Goal: Complete application form

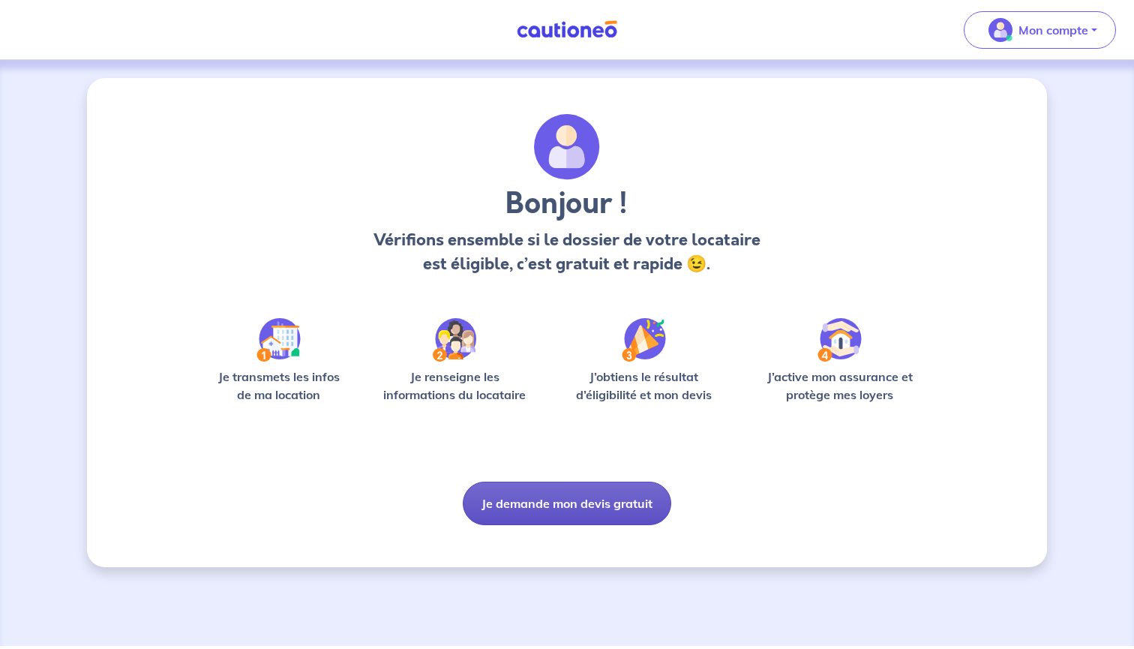
click at [534, 503] on button "Je demande mon devis gratuit" at bounding box center [567, 504] width 209 height 44
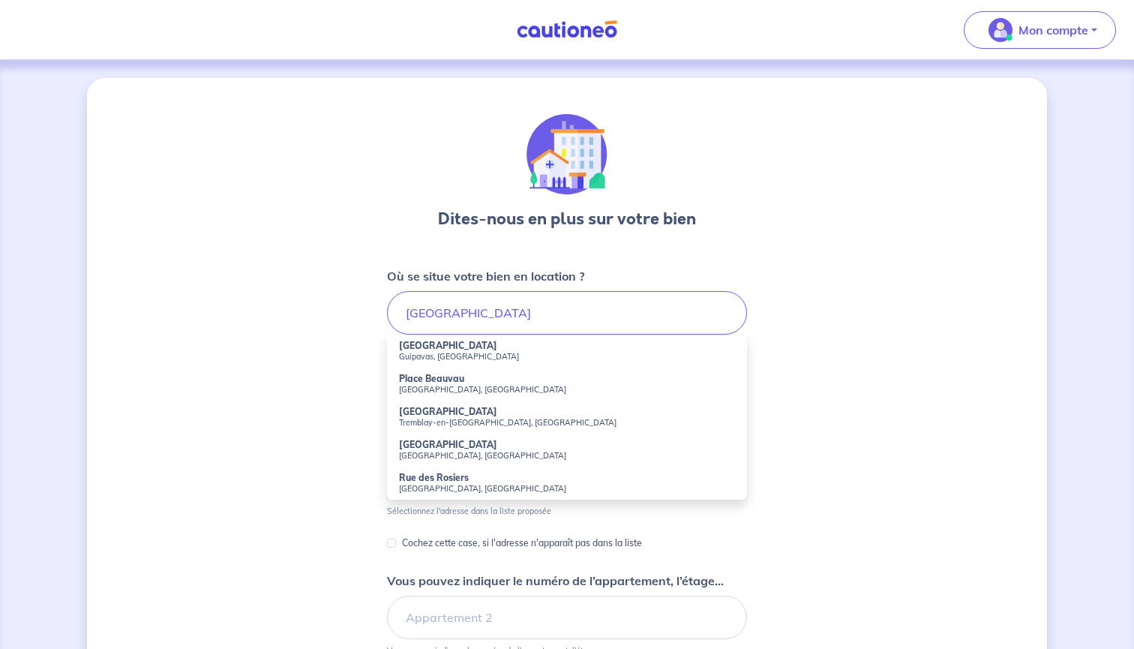
click at [442, 352] on small "Guipavas, France" at bounding box center [567, 356] width 336 height 11
type input "Rue de Paris, Guipavas, France"
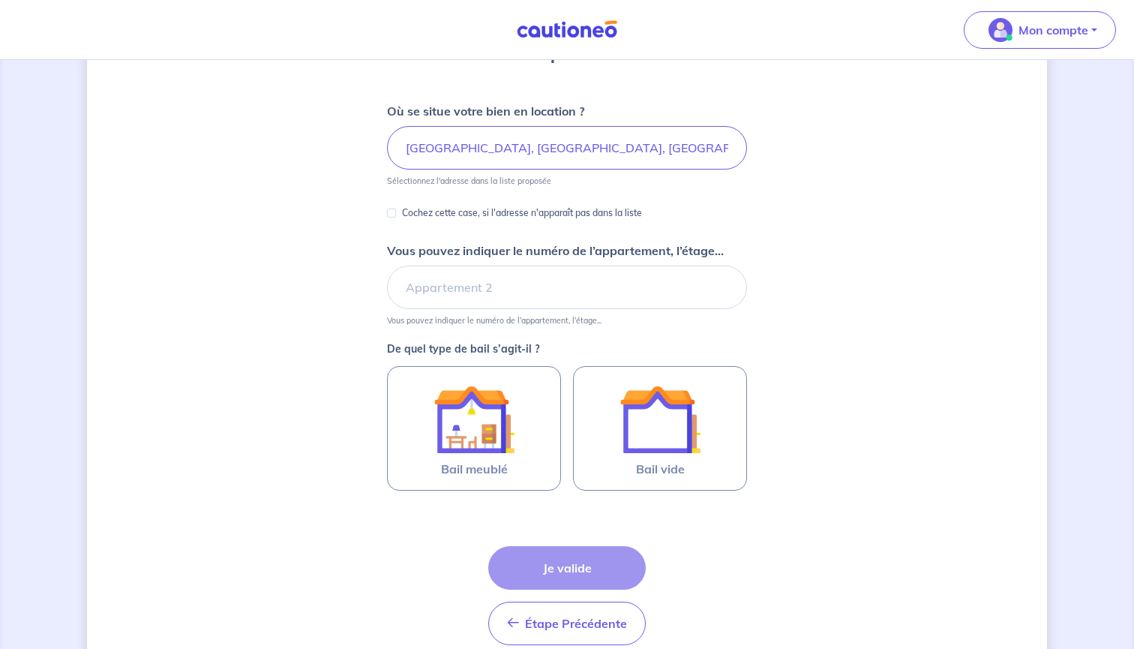
scroll to position [210, 0]
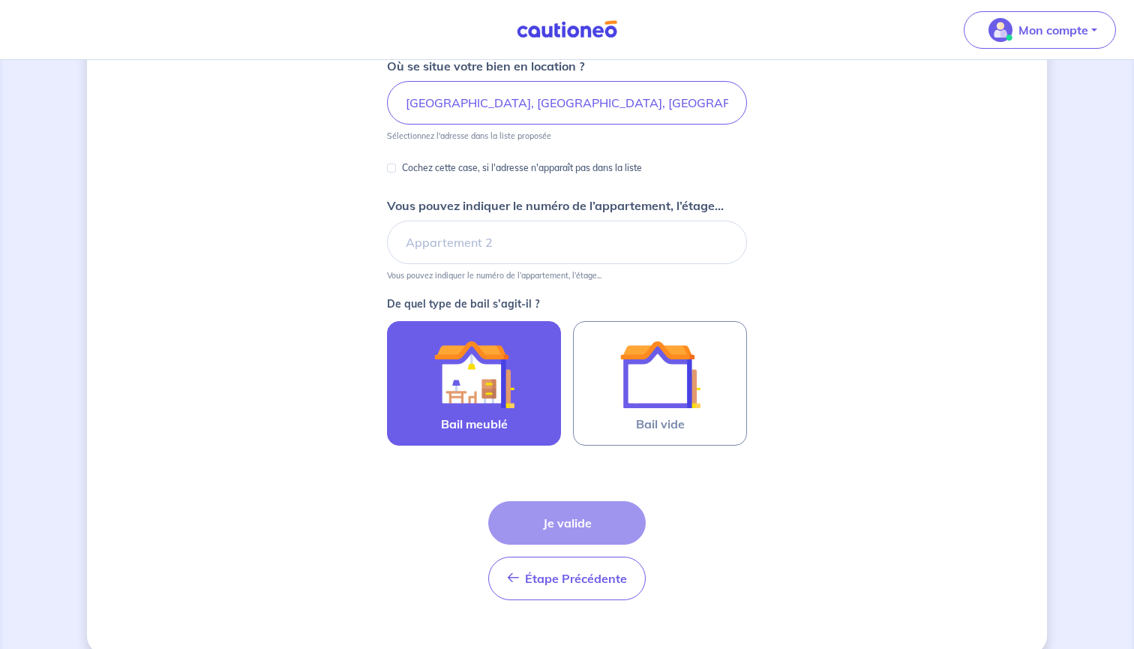
click at [491, 396] on img at bounding box center [474, 374] width 81 height 81
click at [0, 0] on input "Bail meublé" at bounding box center [0, 0] width 0 height 0
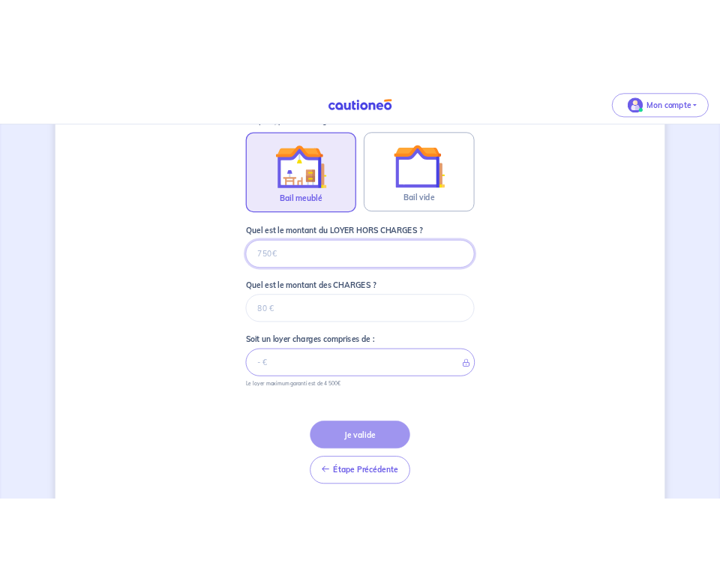
scroll to position [508, 0]
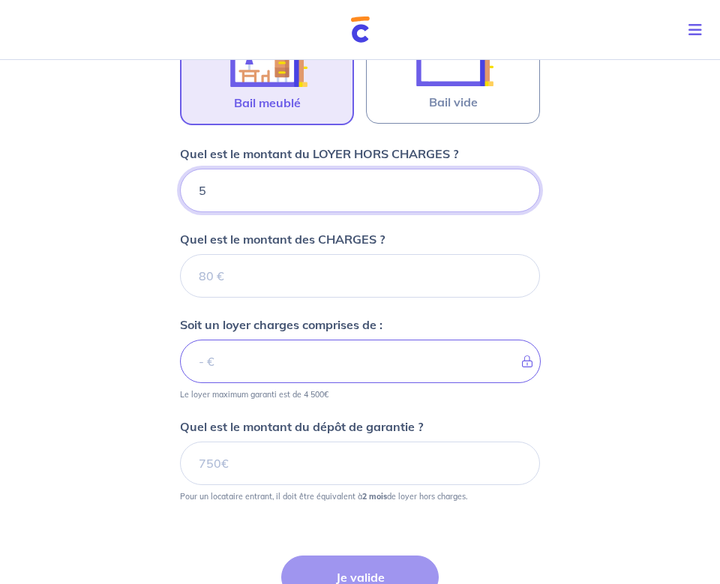
type input "50"
type input "500"
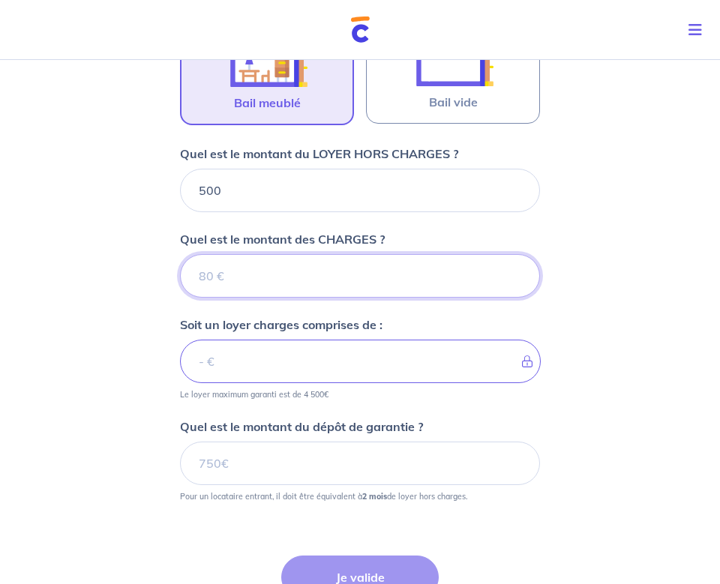
click at [210, 274] on input "Quel est le montant des CHARGES ?" at bounding box center [360, 276] width 360 height 44
type input "80"
type input "580"
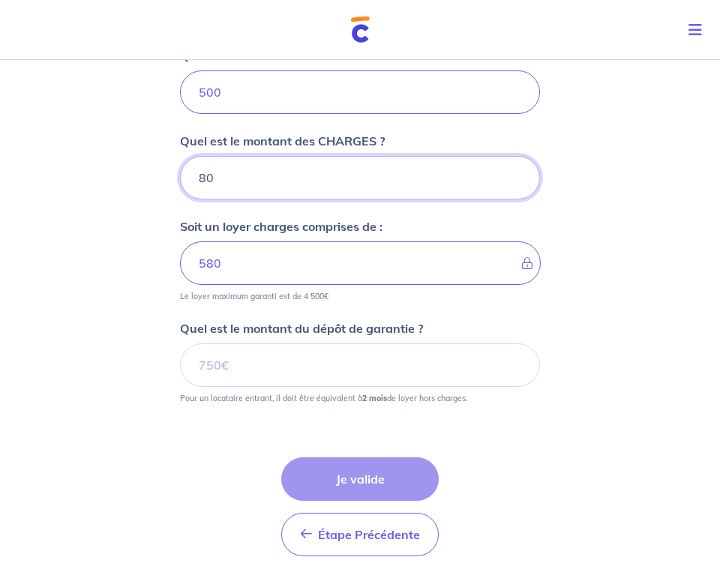
scroll to position [614, 0]
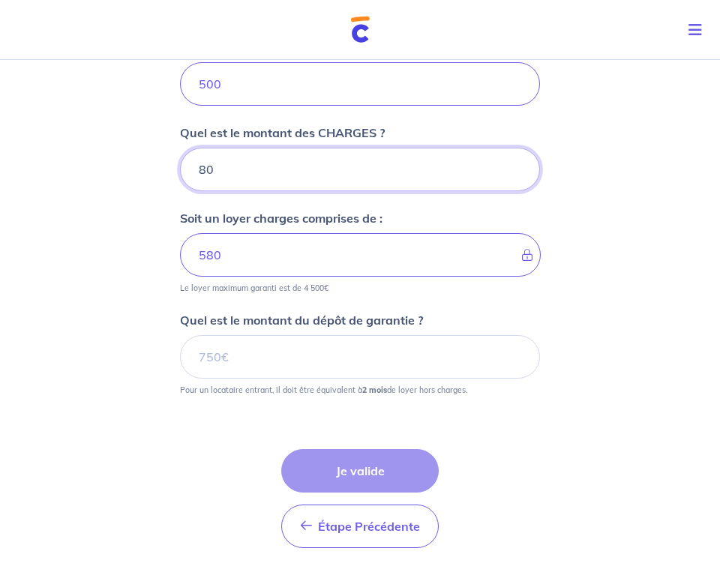
type input "80"
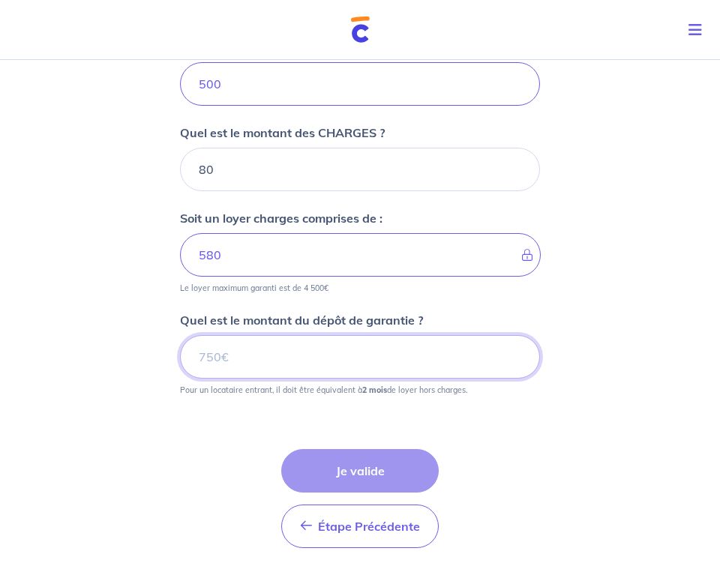
click at [245, 362] on input "Quel est le montant du dépôt de garantie ?" at bounding box center [360, 357] width 360 height 44
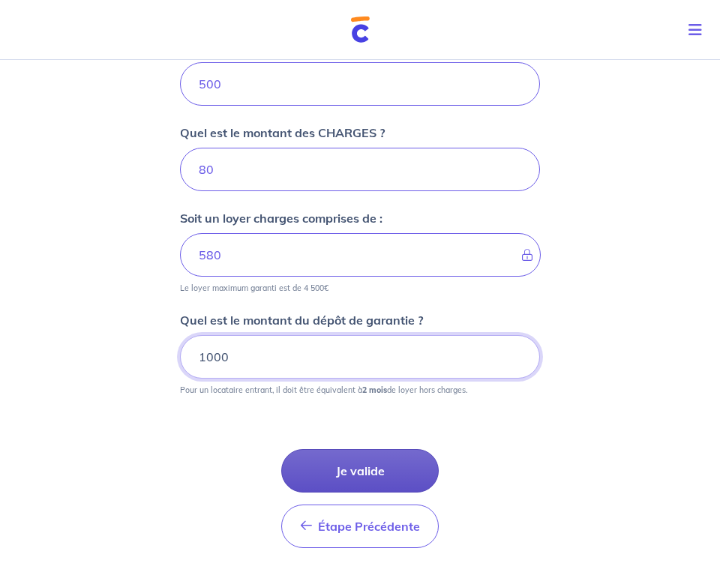
type input "1000"
click at [332, 479] on button "Je valide" at bounding box center [360, 471] width 158 height 44
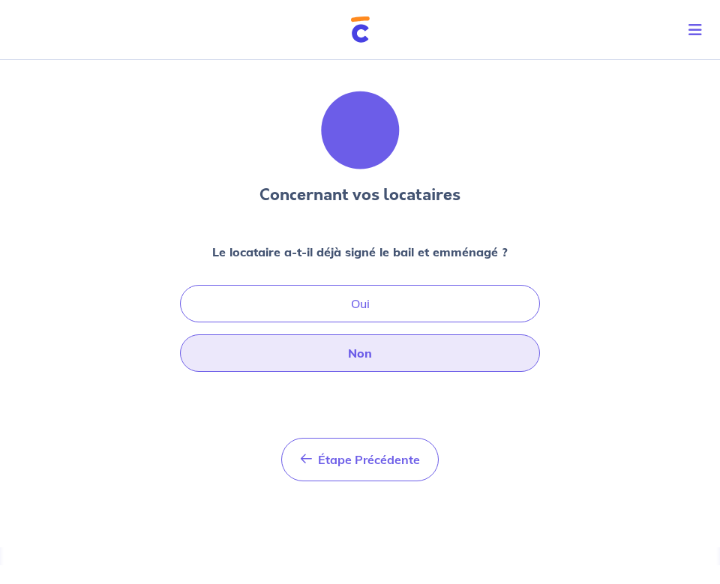
click at [344, 356] on button "Non" at bounding box center [360, 354] width 360 height 38
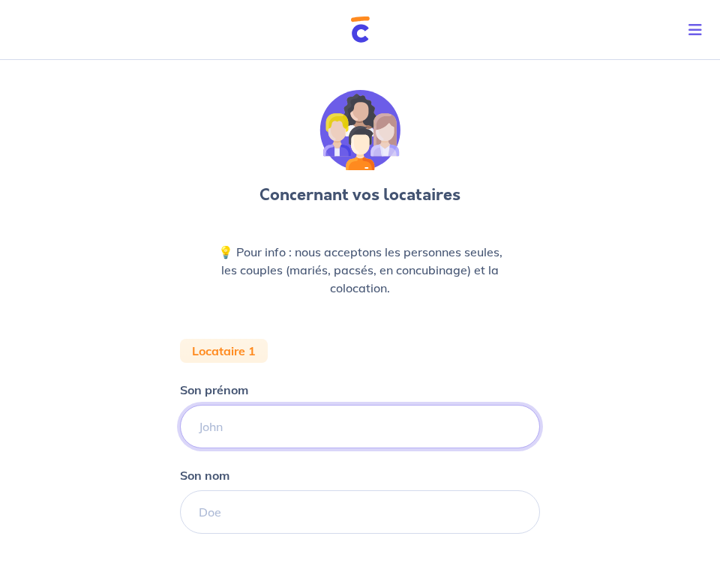
click at [286, 430] on input "Son prénom" at bounding box center [360, 427] width 360 height 44
type input "john"
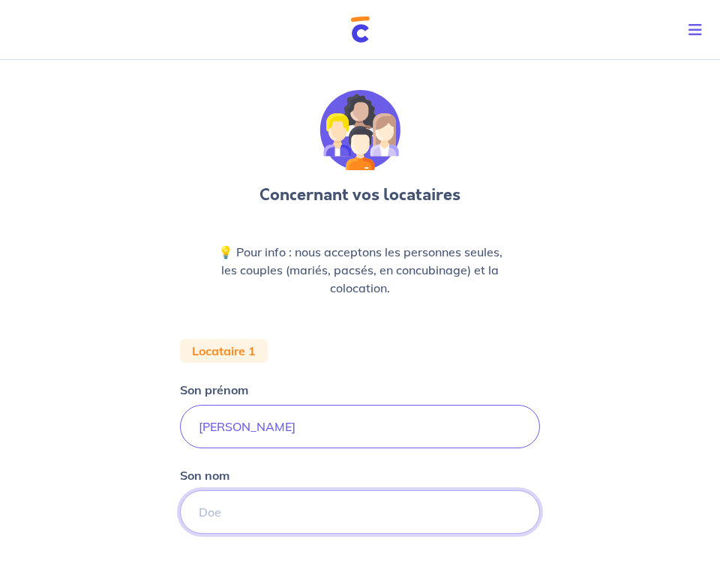
click at [266, 513] on input "Son nom" at bounding box center [360, 513] width 360 height 44
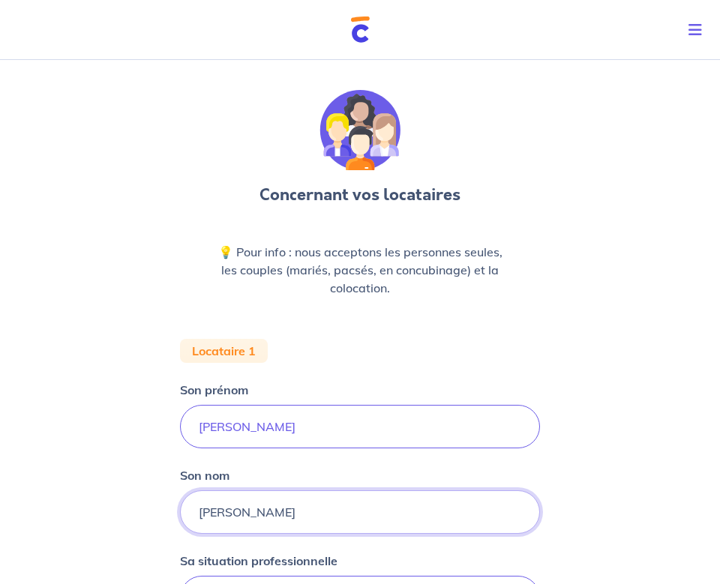
type input "bernard"
click at [97, 476] on div "Concernant vos locataires 💡 Pour info : nous acceptons les personnes seules, le…" at bounding box center [360, 539] width 720 height 971
click at [97, 471] on div "Concernant vos locataires 💡 Pour info : nous acceptons les personnes seules, le…" at bounding box center [360, 539] width 720 height 971
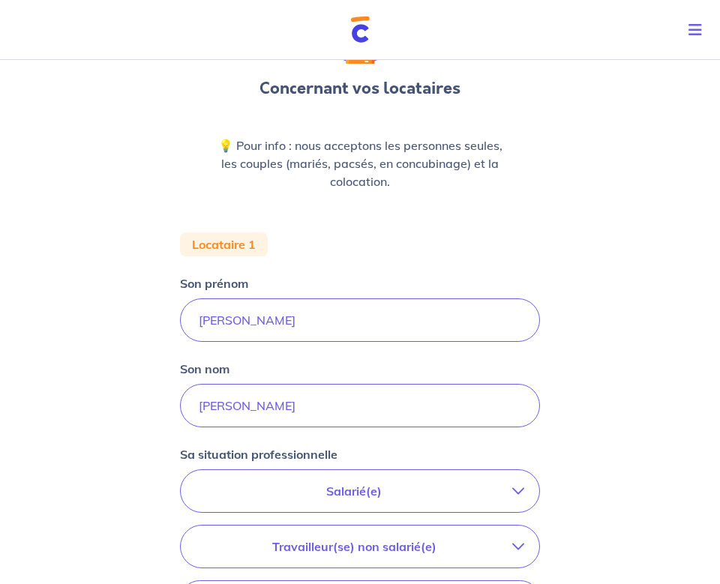
scroll to position [120, 0]
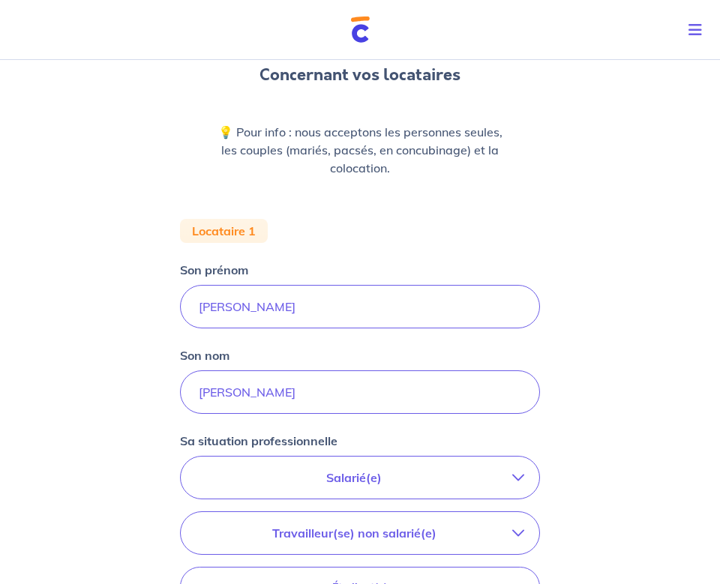
click at [289, 481] on p "Salarié(e)" at bounding box center [354, 478] width 317 height 18
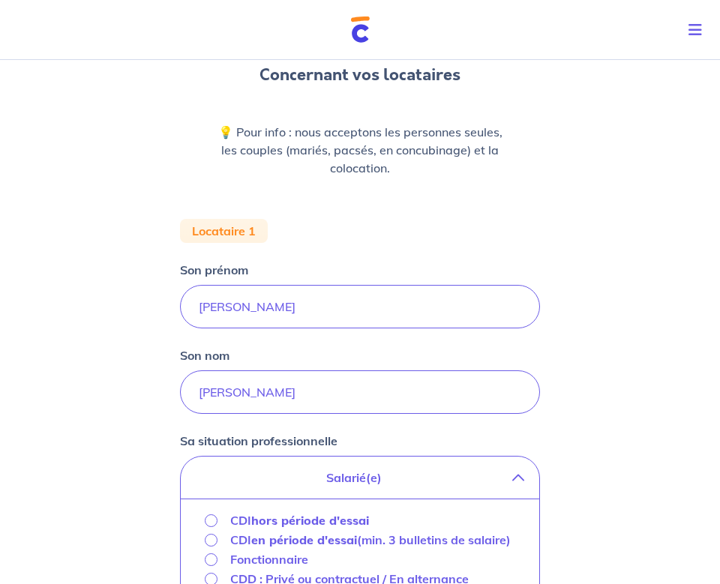
click at [279, 516] on strong "hors période d'essai" at bounding box center [310, 520] width 118 height 15
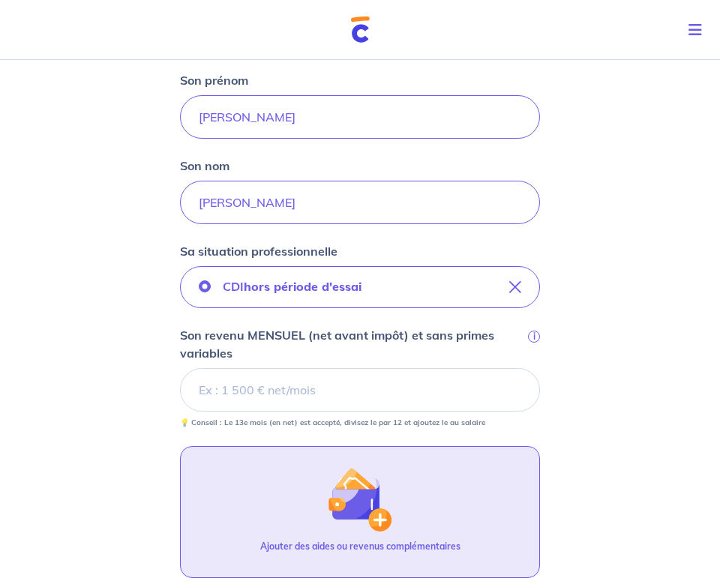
scroll to position [342, 0]
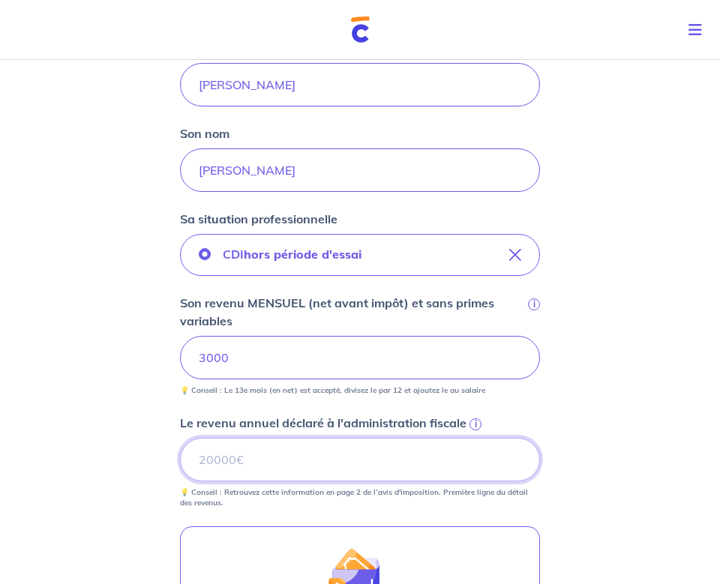
click at [221, 458] on input "Le revenu annuel déclaré à l'administration fiscale i" at bounding box center [360, 460] width 360 height 44
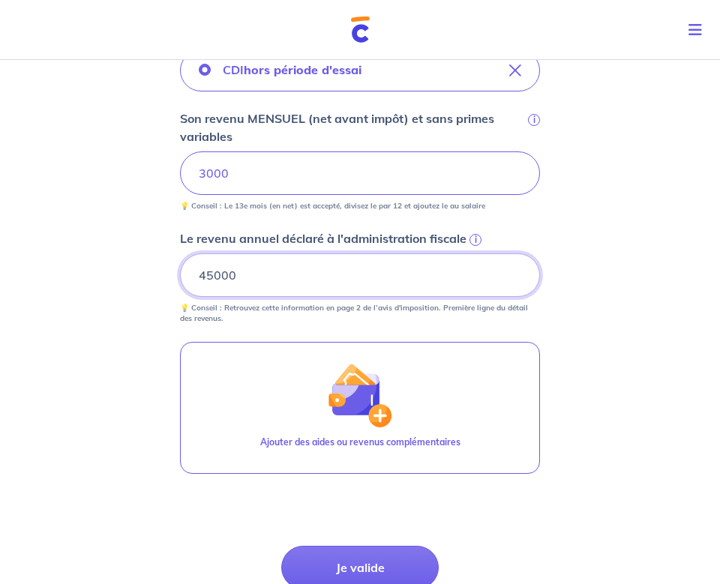
scroll to position [585, 0]
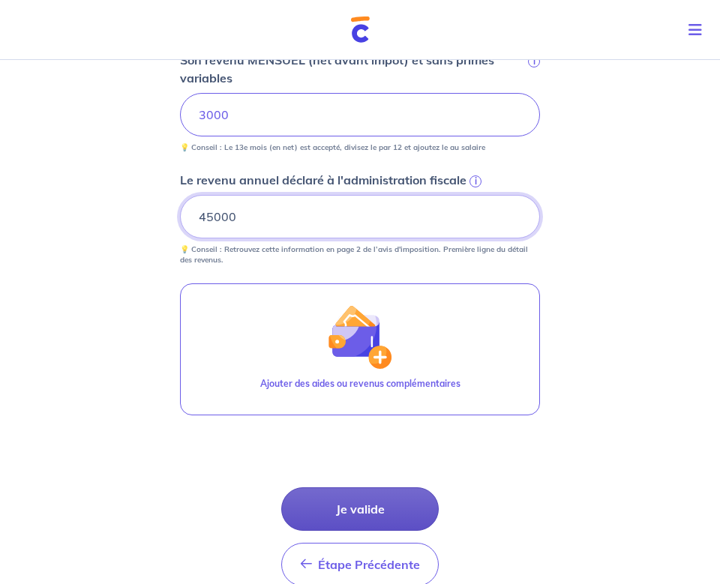
type input "45000"
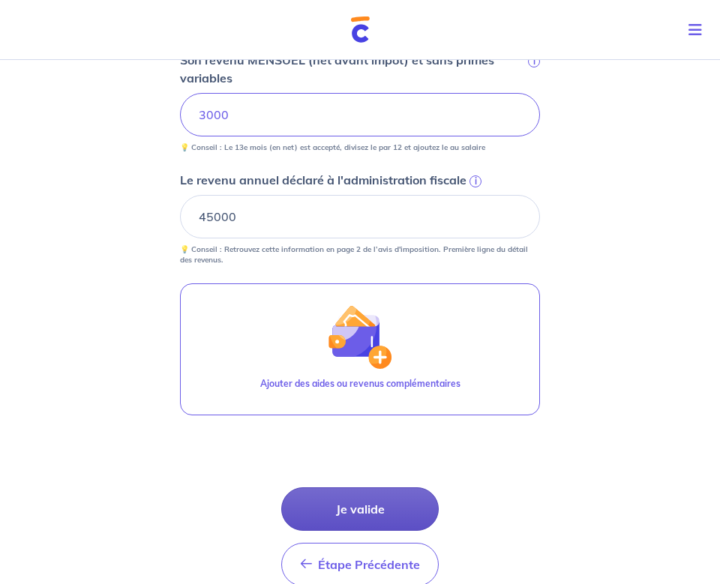
click at [356, 503] on button "Je valide" at bounding box center [360, 510] width 158 height 44
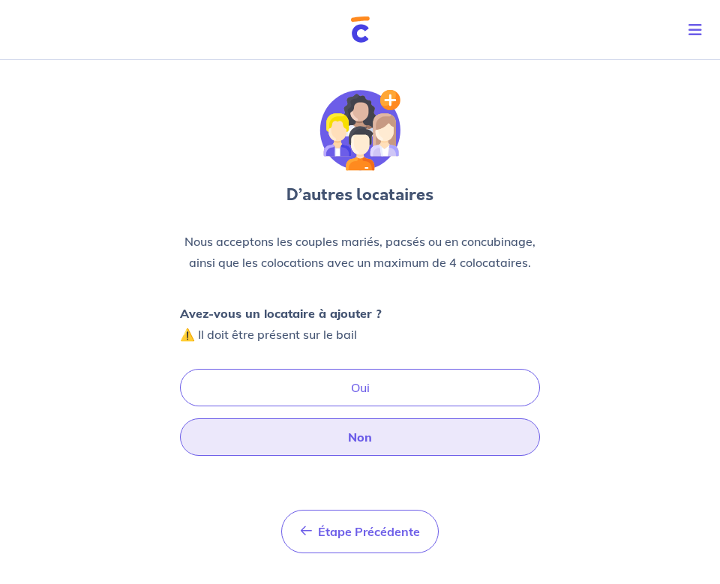
click at [332, 434] on button "Non" at bounding box center [360, 438] width 360 height 38
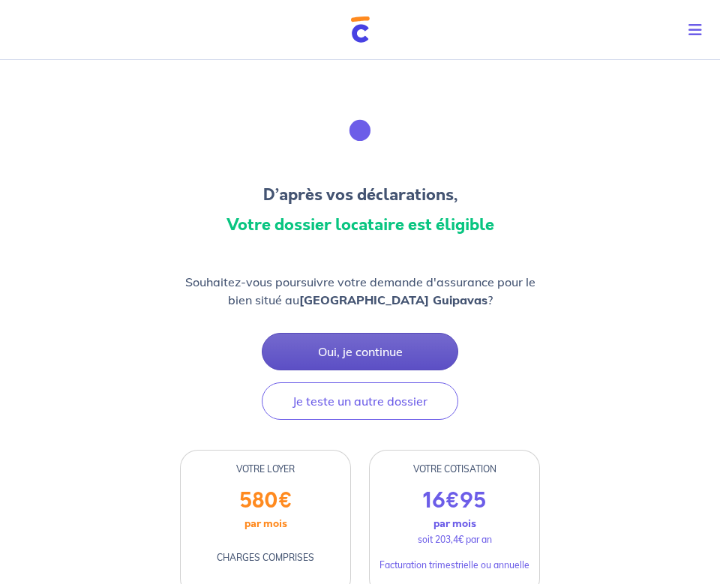
click at [335, 352] on button "Oui, je continue" at bounding box center [360, 352] width 197 height 38
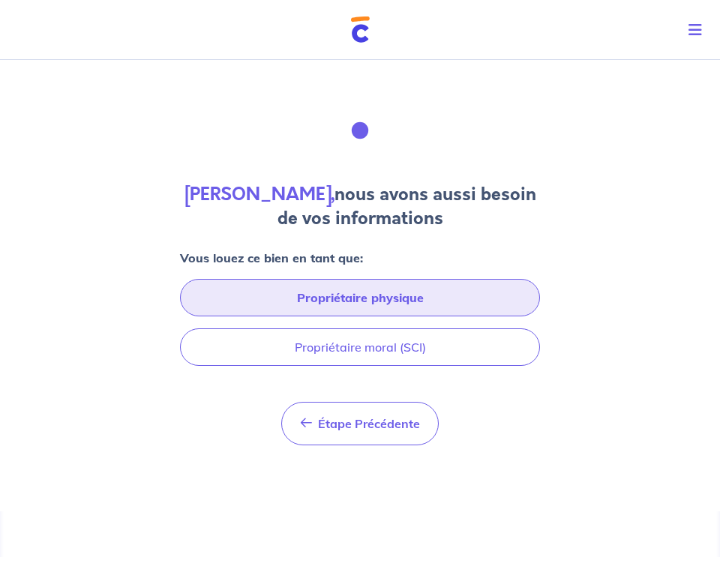
click at [335, 293] on button "Propriétaire physique" at bounding box center [360, 298] width 360 height 38
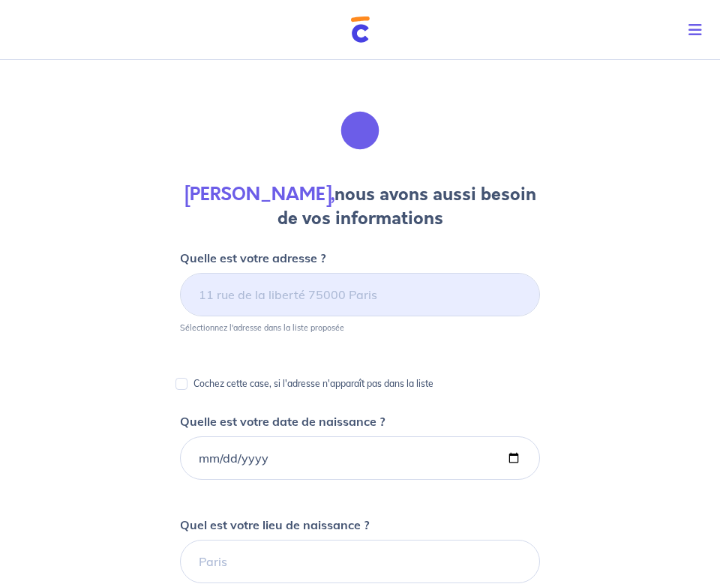
select select "FR"
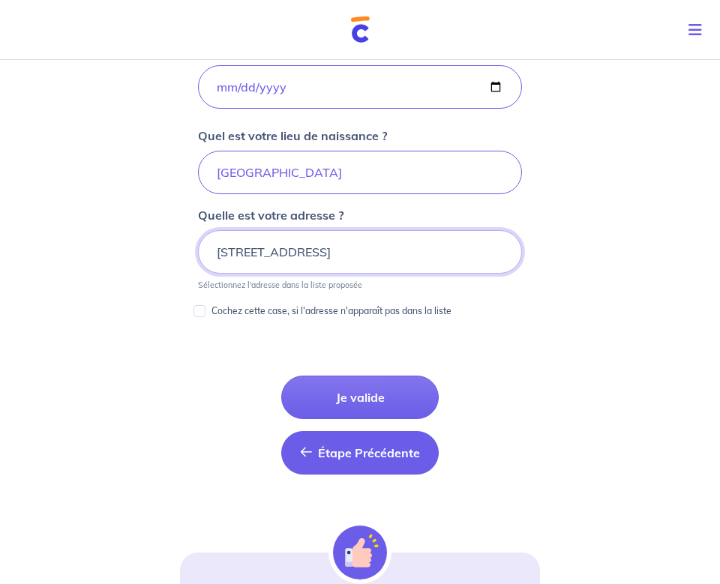
scroll to position [691, 0]
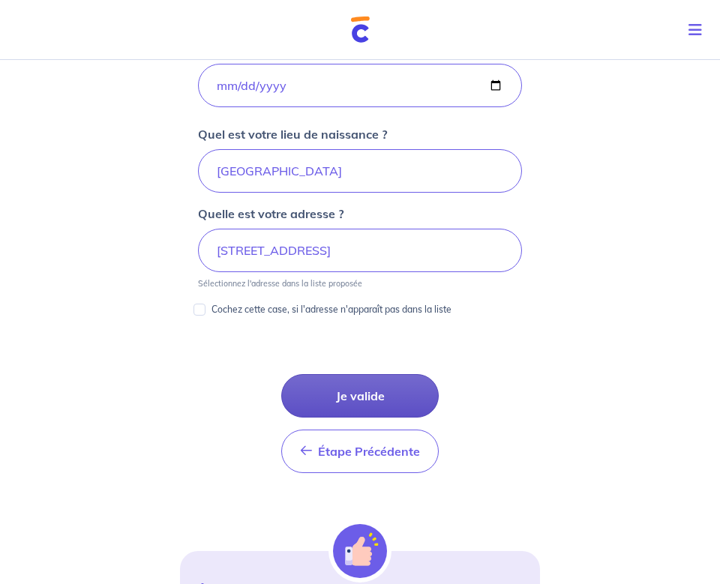
click at [327, 402] on button "Je valide" at bounding box center [360, 396] width 158 height 44
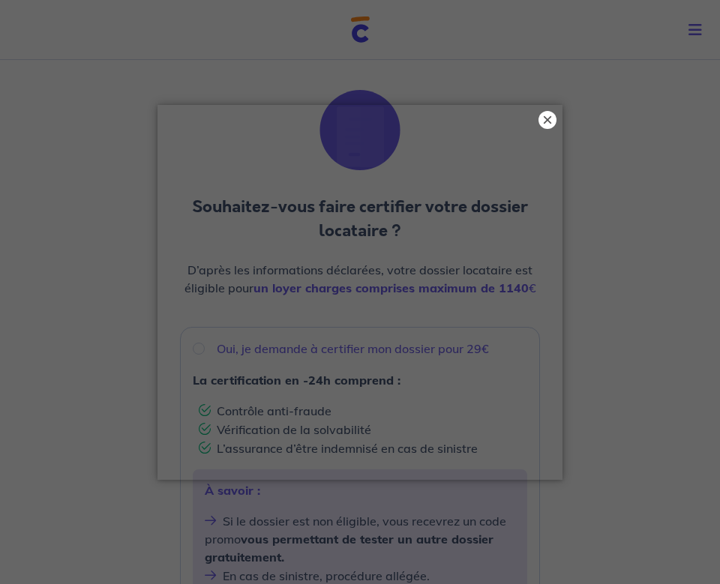
click at [551, 117] on button "×" at bounding box center [548, 120] width 18 height 18
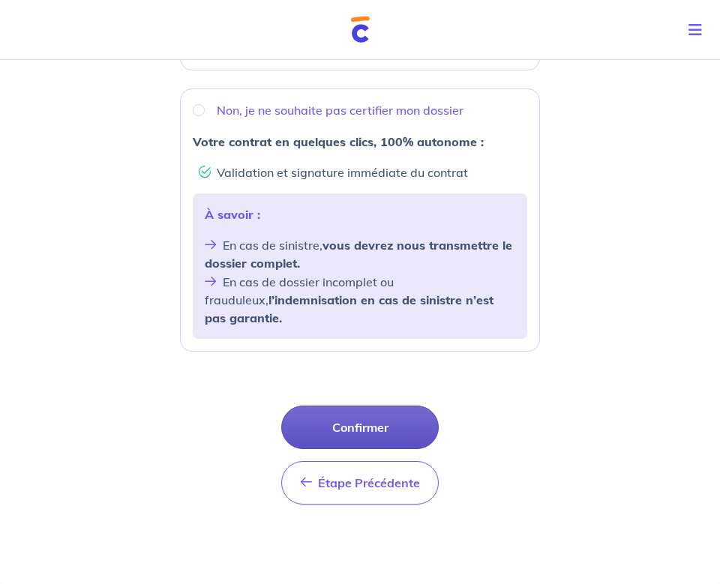
scroll to position [538, 0]
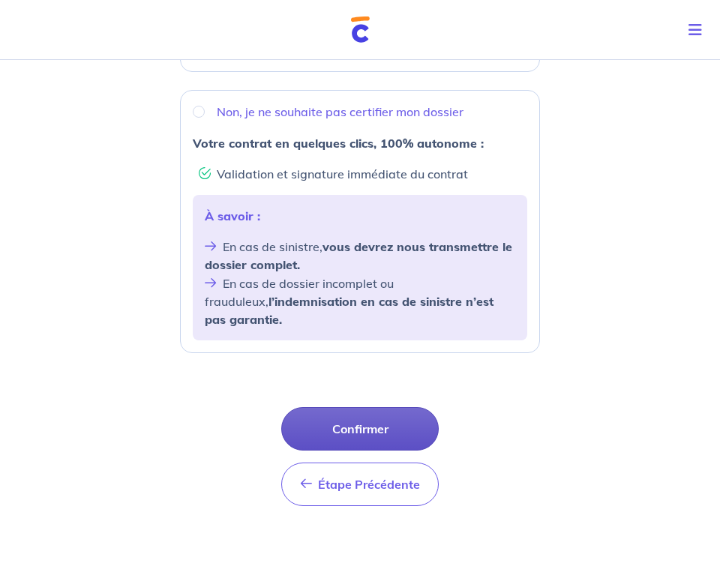
click at [364, 417] on button "Confirmer" at bounding box center [360, 429] width 158 height 44
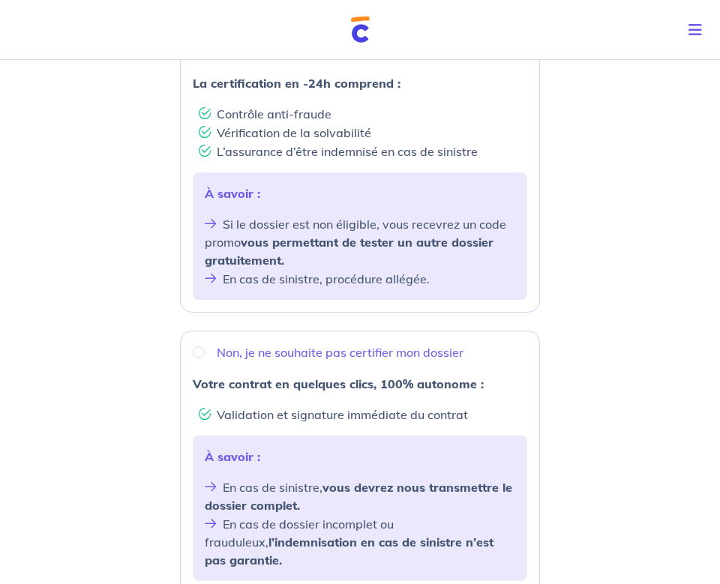
scroll to position [328, 0]
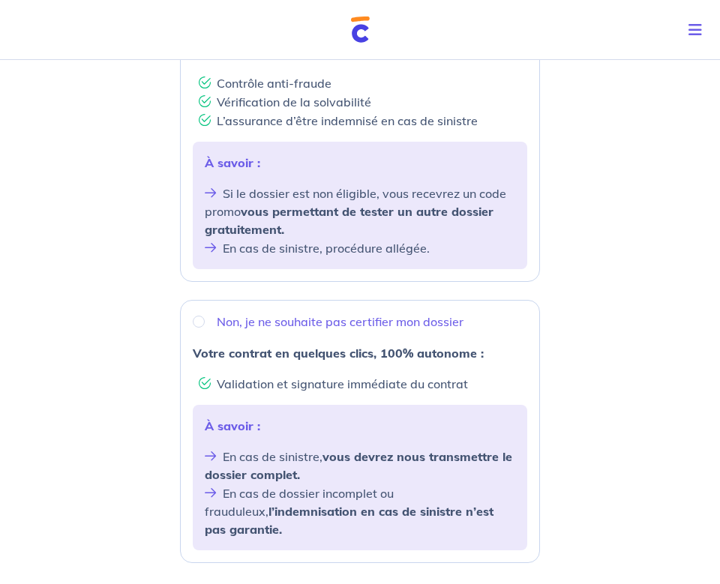
click at [203, 325] on input "Non, je ne souhaite pas certifier mon dossier" at bounding box center [199, 322] width 12 height 12
radio input "true"
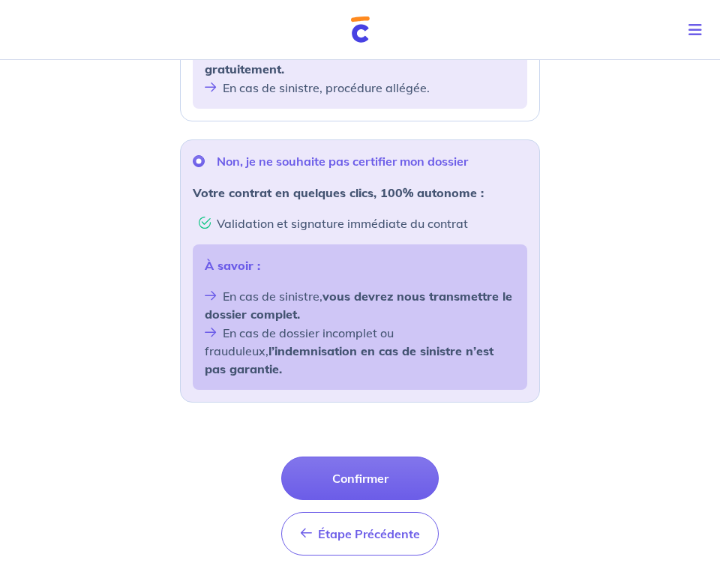
scroll to position [506, 0]
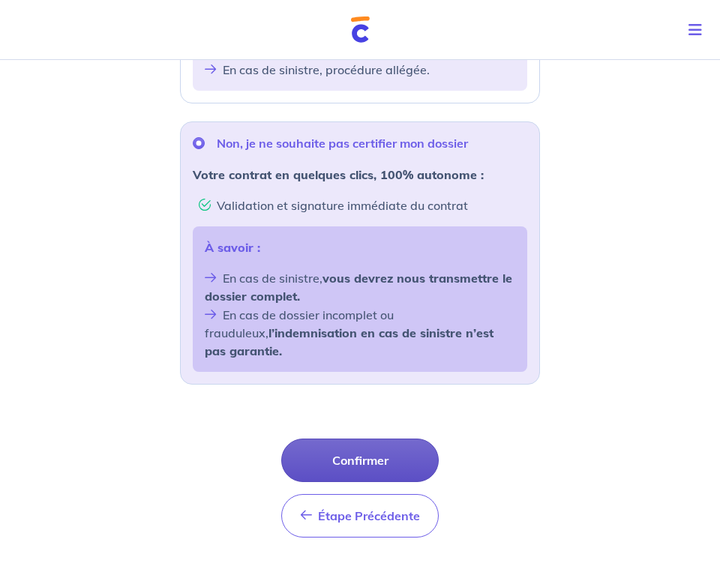
click at [335, 452] on button "Confirmer" at bounding box center [360, 461] width 158 height 44
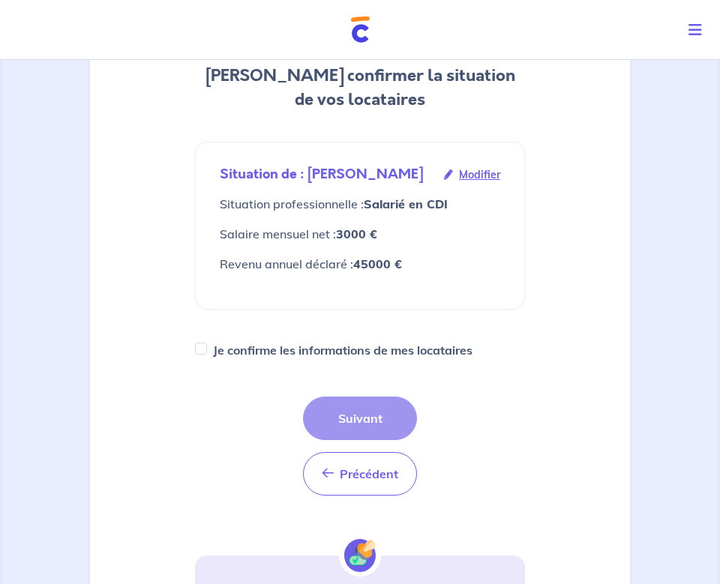
scroll to position [215, 0]
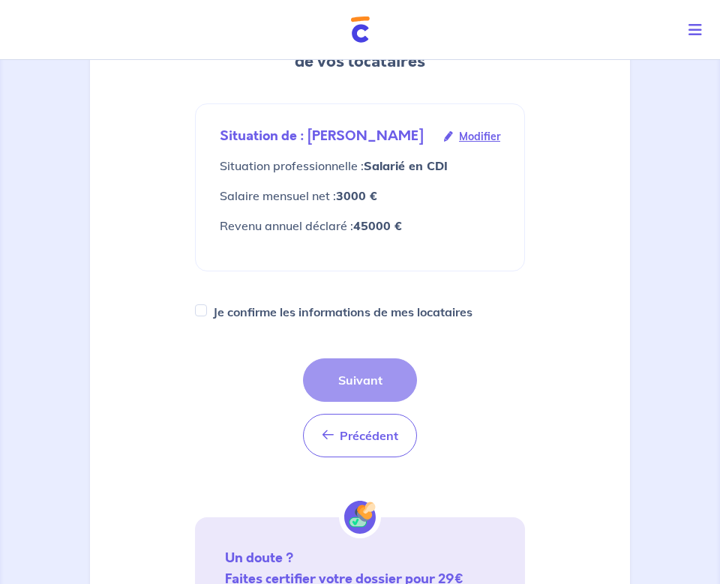
click at [260, 312] on label "Je confirme les informations de mes locataires" at bounding box center [343, 312] width 260 height 21
click at [207, 312] on input "Je confirme les informations de mes locataires" at bounding box center [201, 311] width 12 height 12
checkbox input "true"
click at [324, 376] on button "Suivant" at bounding box center [360, 381] width 114 height 44
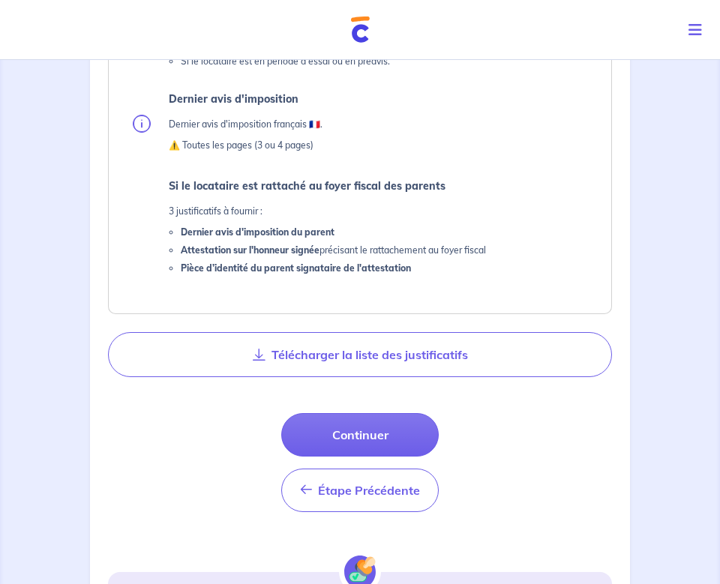
scroll to position [712, 0]
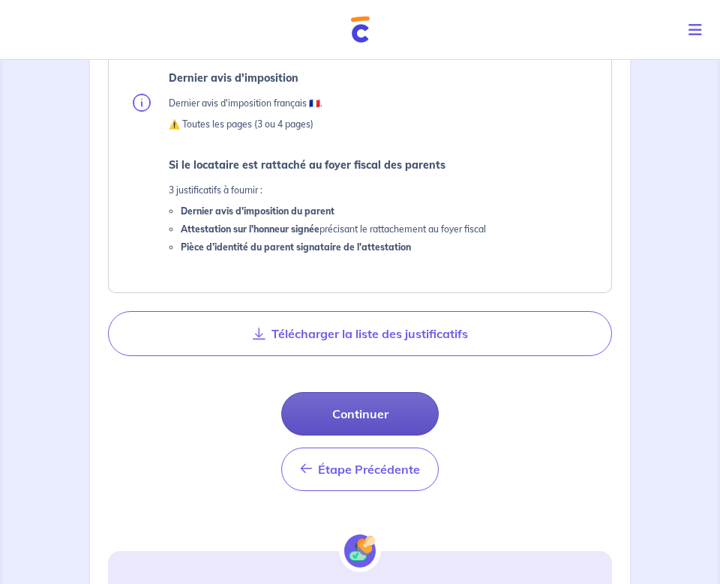
click at [341, 419] on button "Continuer" at bounding box center [360, 414] width 158 height 44
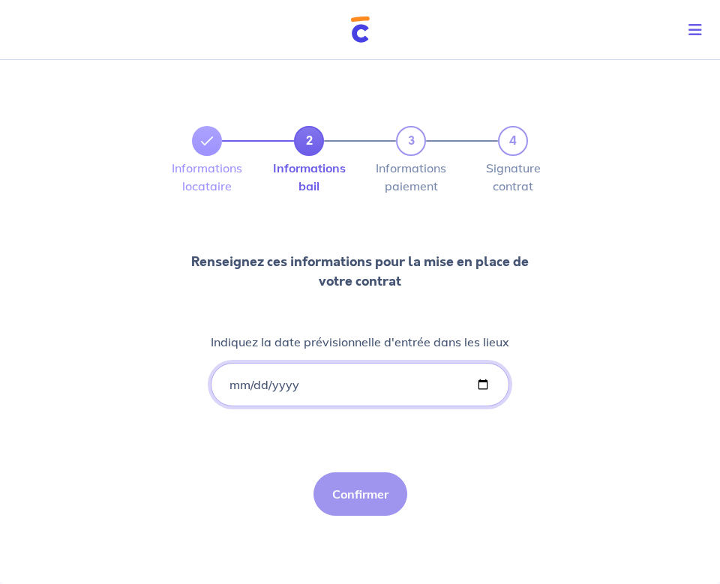
click at [231, 379] on input "Indiquez la date prévisionnelle d'entrée dans les lieux" at bounding box center [360, 385] width 299 height 44
click at [257, 382] on input "Indiquez la date prévisionnelle d'entrée dans les lieux" at bounding box center [360, 385] width 299 height 44
click at [281, 389] on input "Indiquez la date prévisionnelle d'entrée dans les lieux" at bounding box center [360, 385] width 299 height 44
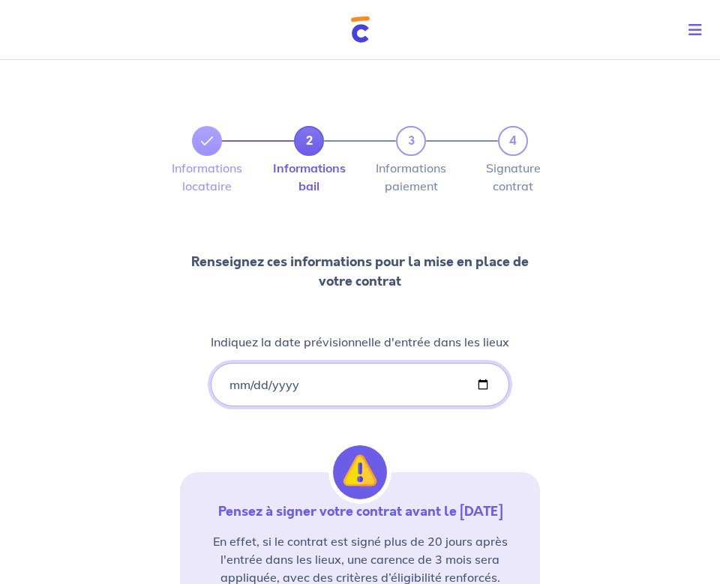
type input "2025-09-09"
click at [374, 420] on div "2 3 4 Informations locataire Informations bail Informations paiement Signature …" at bounding box center [360, 414] width 360 height 648
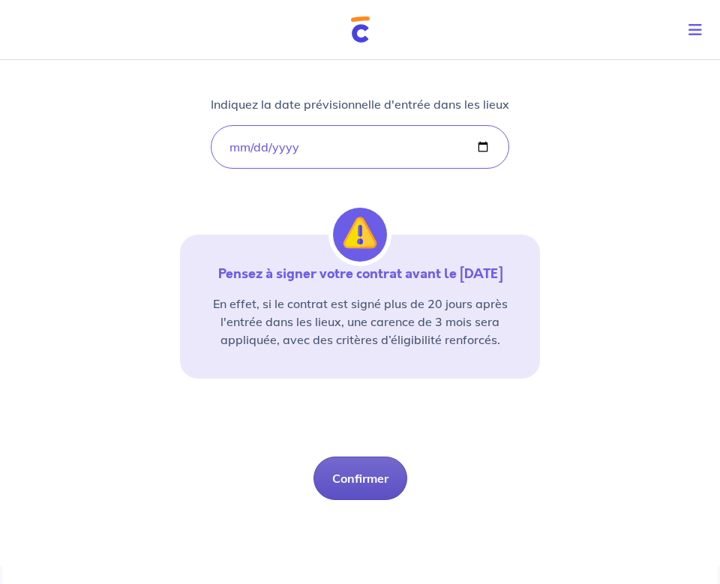
click at [378, 476] on button "Confirmer" at bounding box center [361, 479] width 94 height 44
select select "FR"
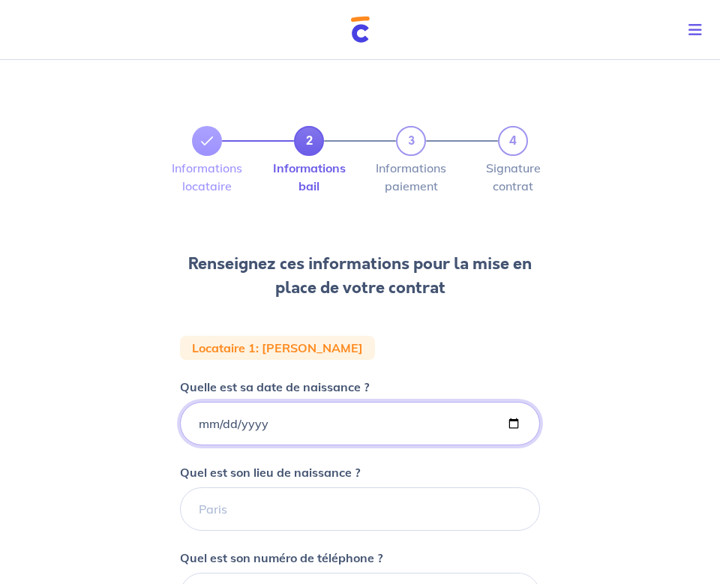
click at [203, 424] on input "Quelle est sa date de naissance ?" at bounding box center [360, 424] width 360 height 44
click at [218, 427] on input "Quelle est sa date de naissance ?" at bounding box center [360, 424] width 360 height 44
click at [239, 425] on input "Quelle est sa date de naissance ?" at bounding box center [360, 424] width 360 height 44
type input "1098-09-12"
type input "1987-09-12"
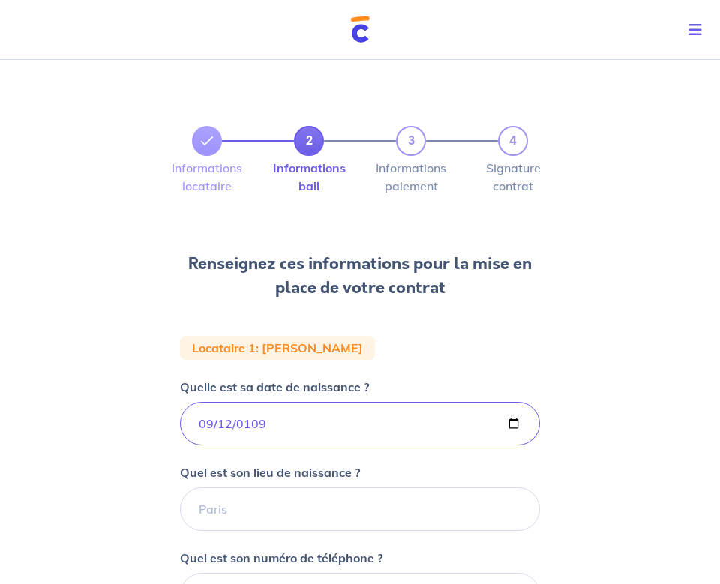
click at [125, 435] on div "2 3 4 Informations locataire Informations bail Informations paiement Signature …" at bounding box center [360, 493] width 720 height 879
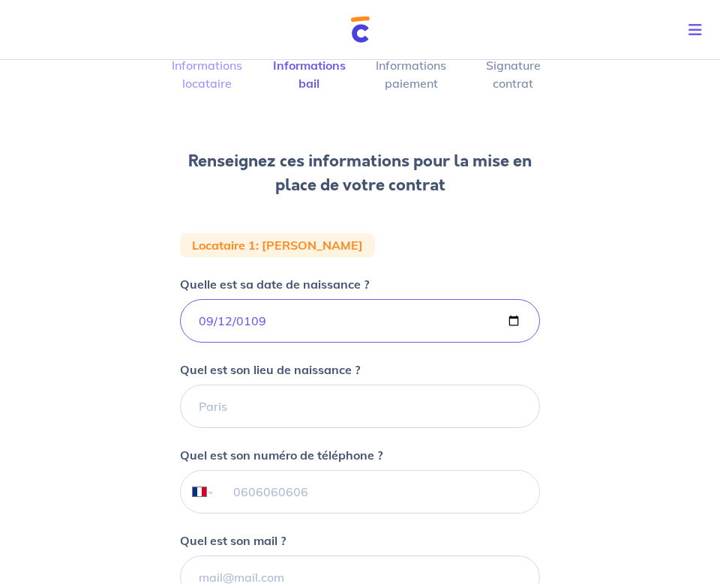
scroll to position [140, 0]
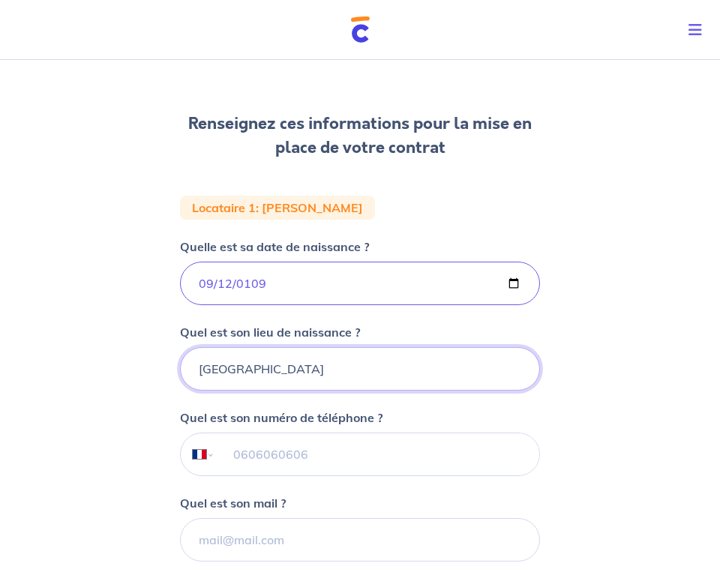
type input "paris"
click at [101, 427] on div "2 3 4 Informations locataire Informations bail Informations paiement Signature …" at bounding box center [360, 353] width 720 height 879
click at [256, 457] on input "tel" at bounding box center [377, 455] width 324 height 42
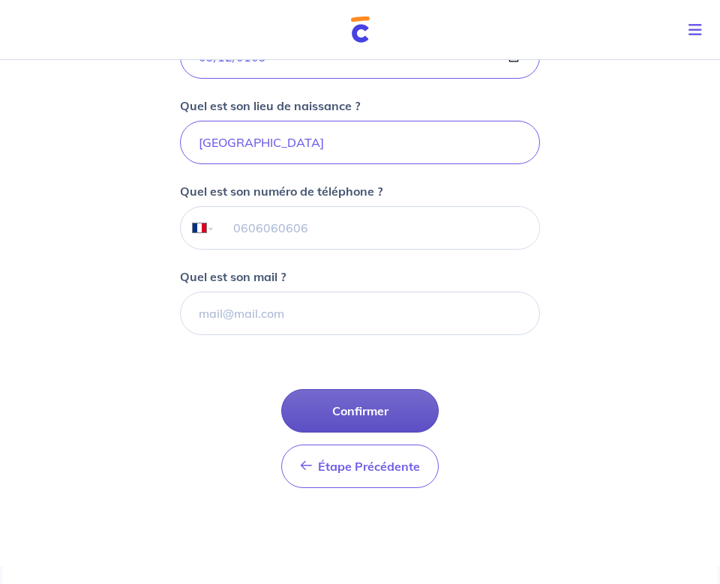
scroll to position [367, 0]
click at [362, 404] on button "Confirmer" at bounding box center [360, 411] width 158 height 44
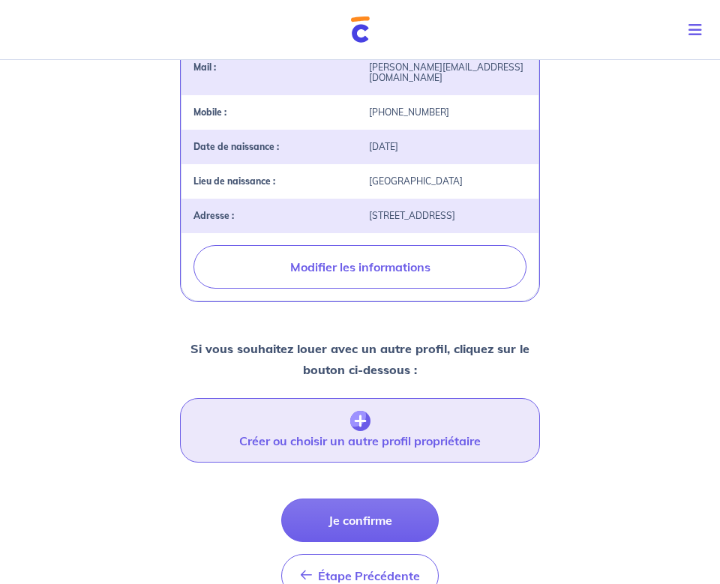
scroll to position [439, 0]
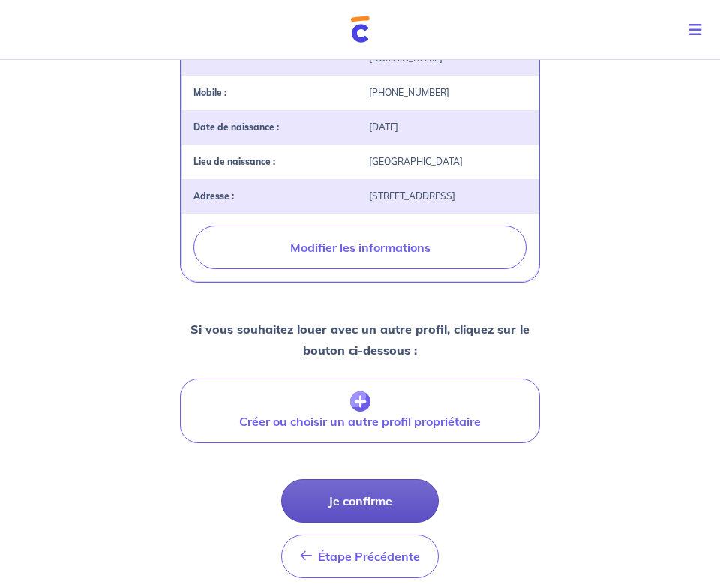
click at [347, 488] on button "Je confirme" at bounding box center [360, 501] width 158 height 44
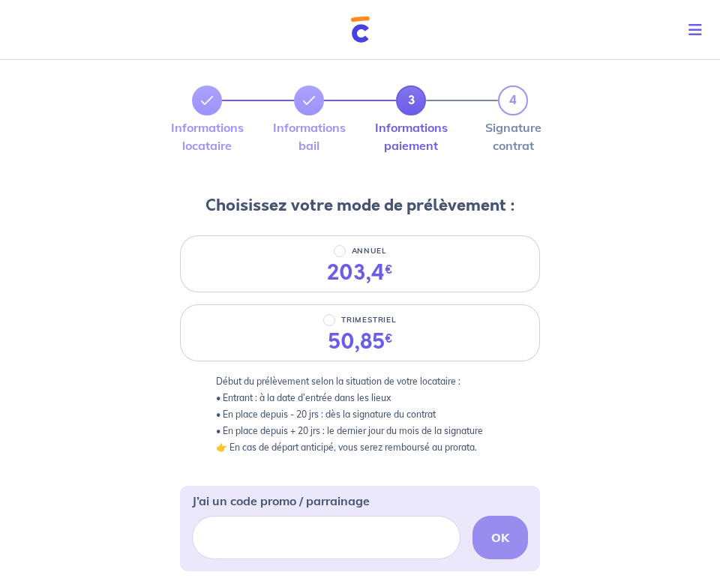
scroll to position [51, 0]
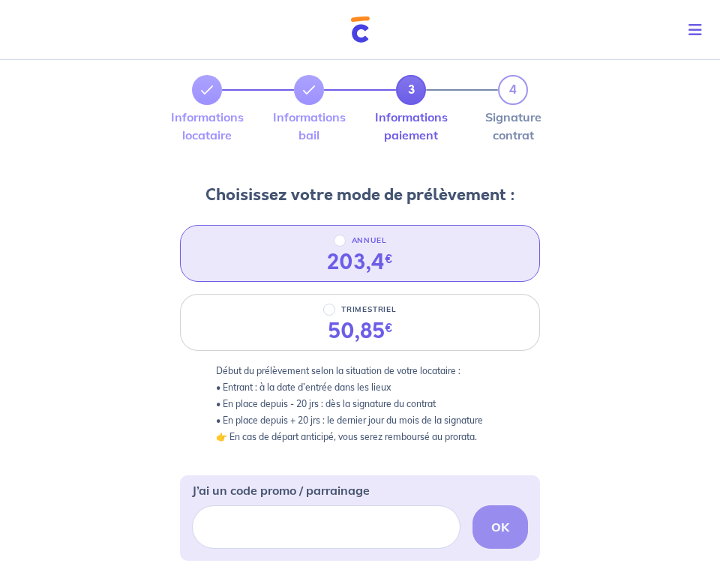
click at [338, 251] on div "203,4 €" at bounding box center [360, 263] width 66 height 26
radio input "true"
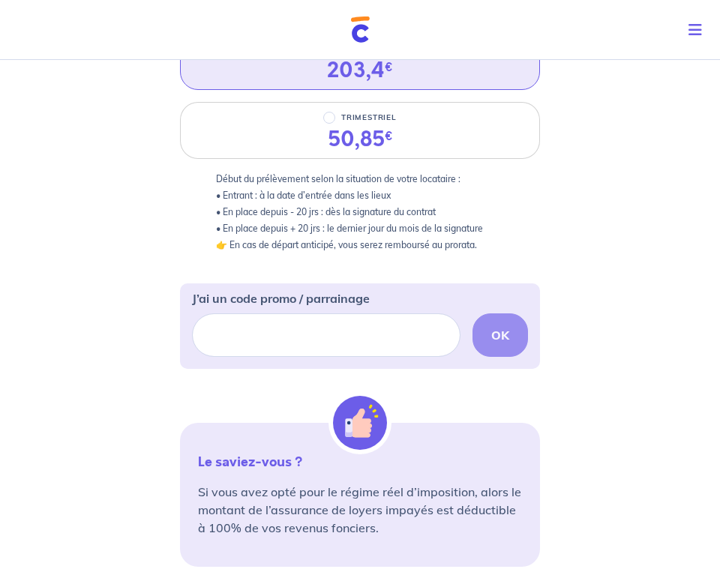
scroll to position [410, 0]
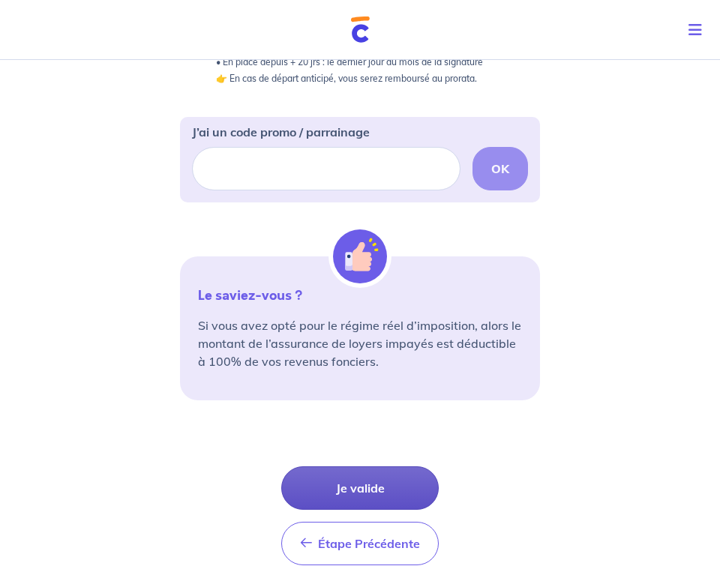
click at [344, 484] on button "Je valide" at bounding box center [360, 489] width 158 height 44
